Goal: Find specific page/section: Locate a particular part of the current website

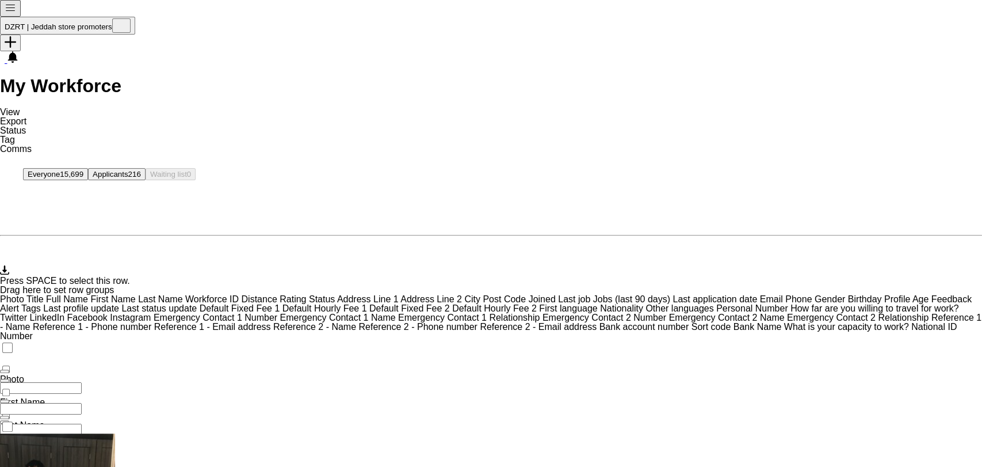
type input "*"
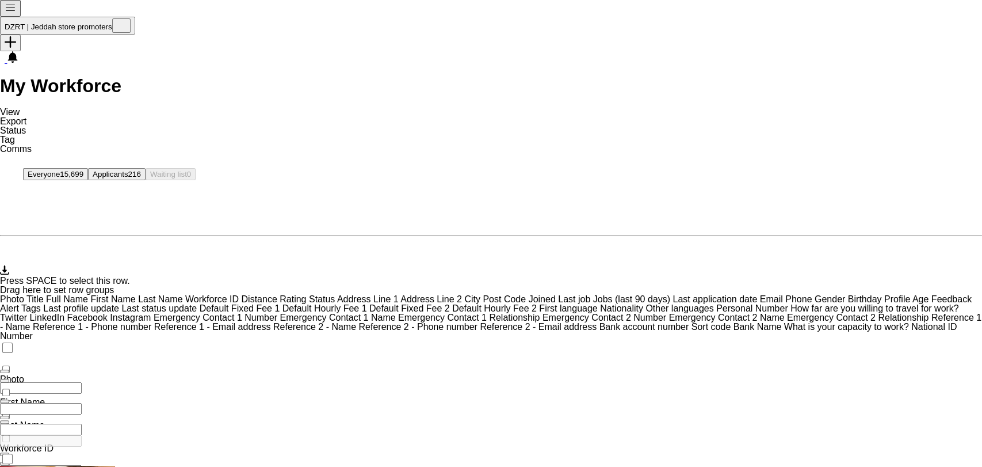
type input "*"
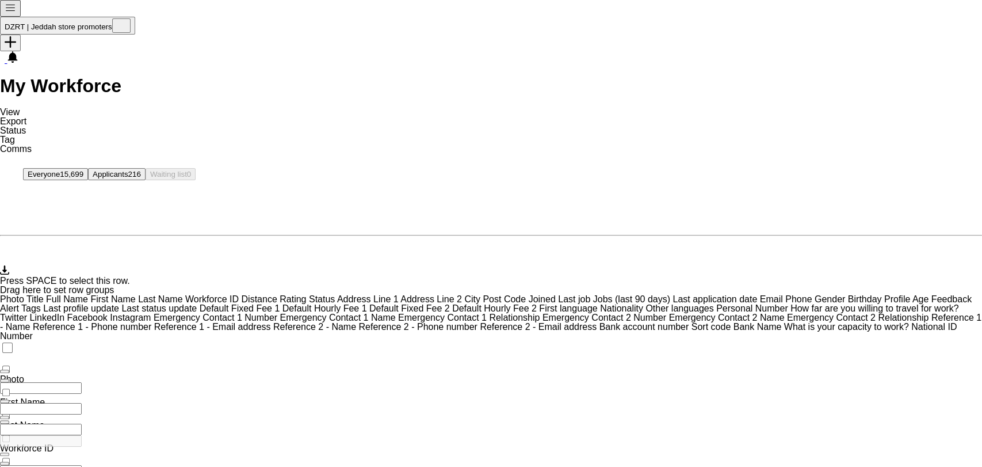
type input "*****"
